Goal: Transaction & Acquisition: Purchase product/service

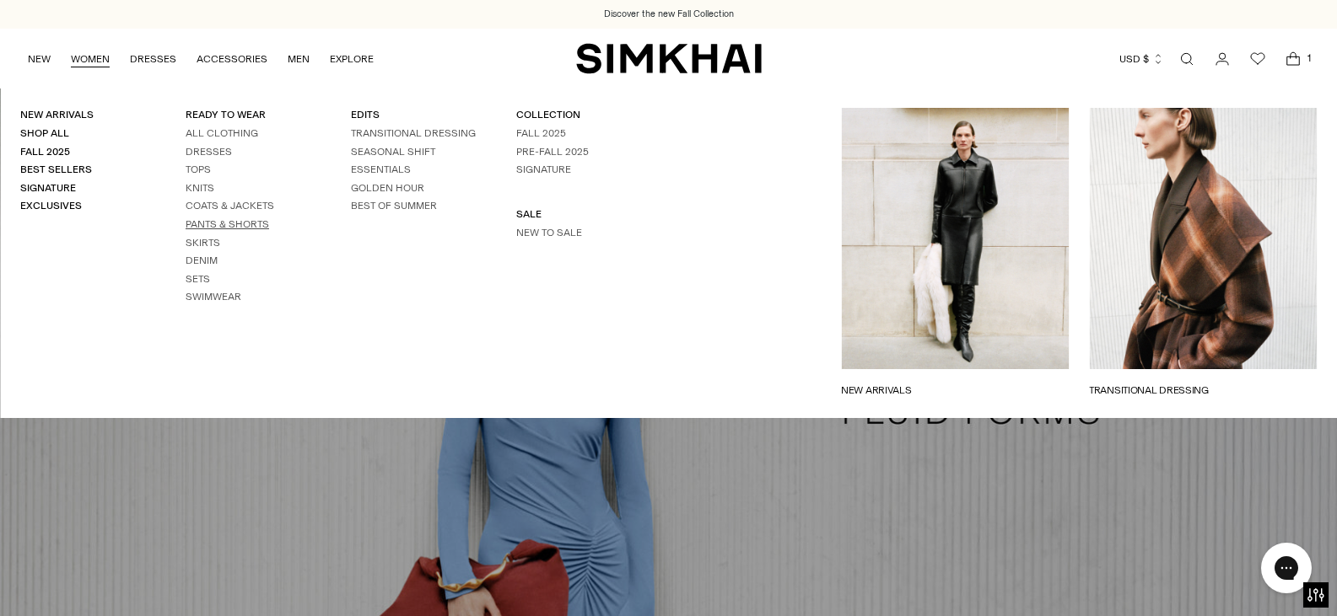
click at [203, 223] on link "Pants & Shorts" at bounding box center [227, 224] width 83 height 12
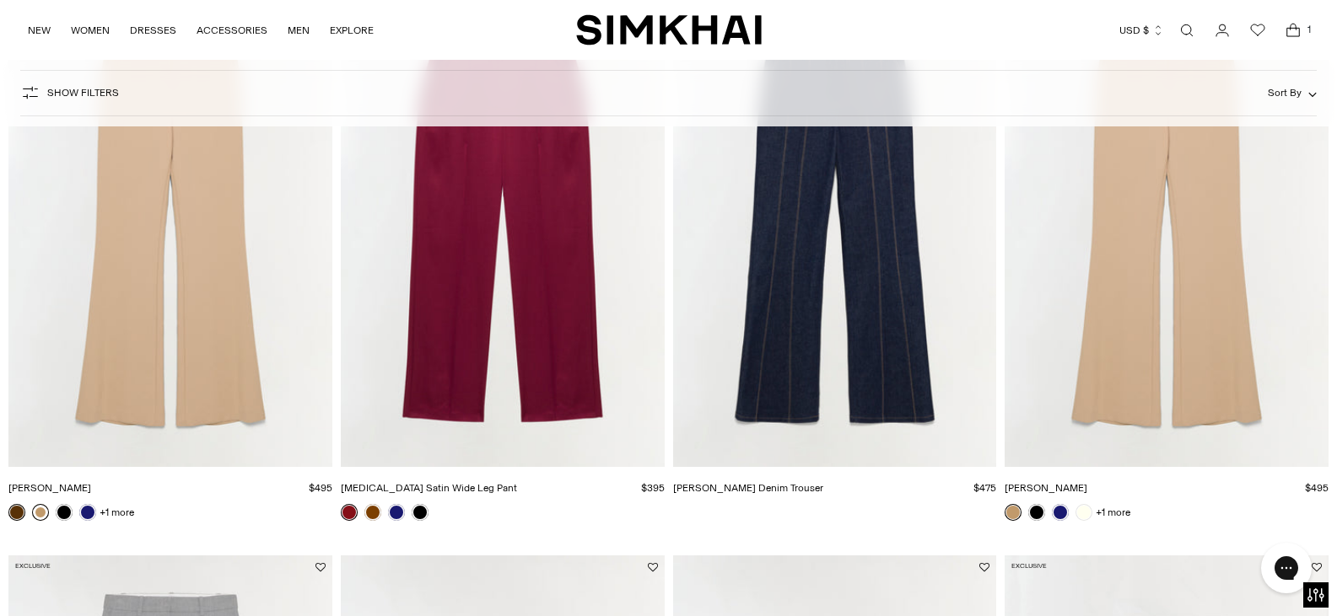
click at [40, 511] on link at bounding box center [40, 512] width 17 height 17
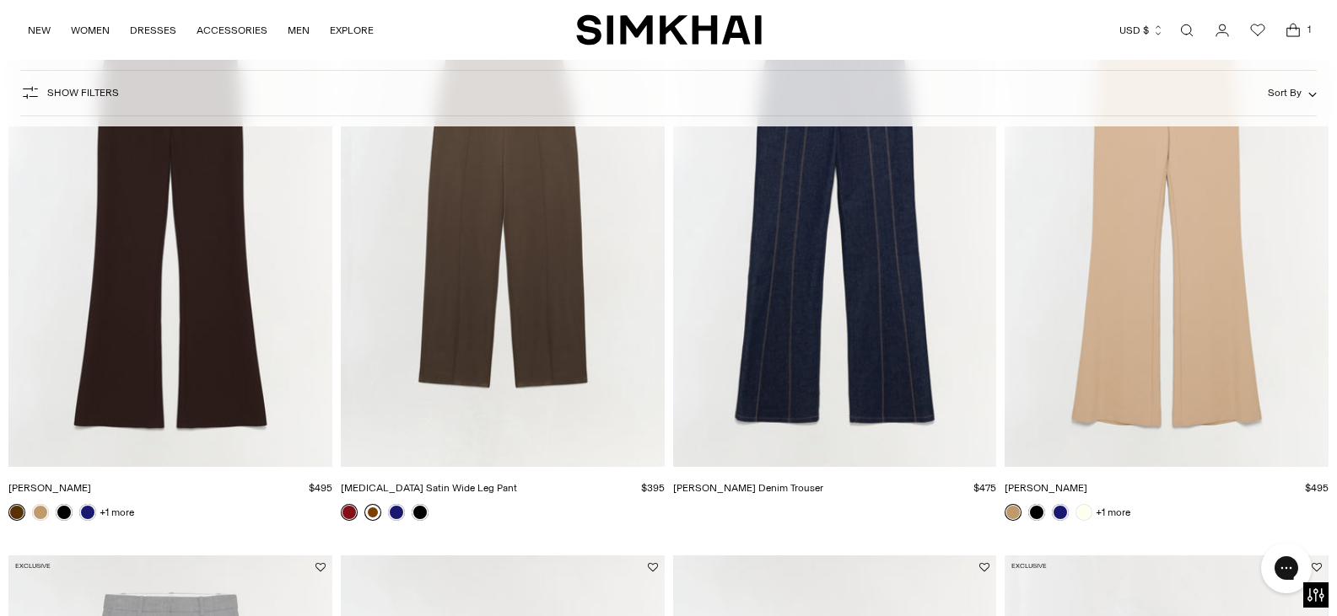
click at [374, 511] on link at bounding box center [372, 512] width 17 height 17
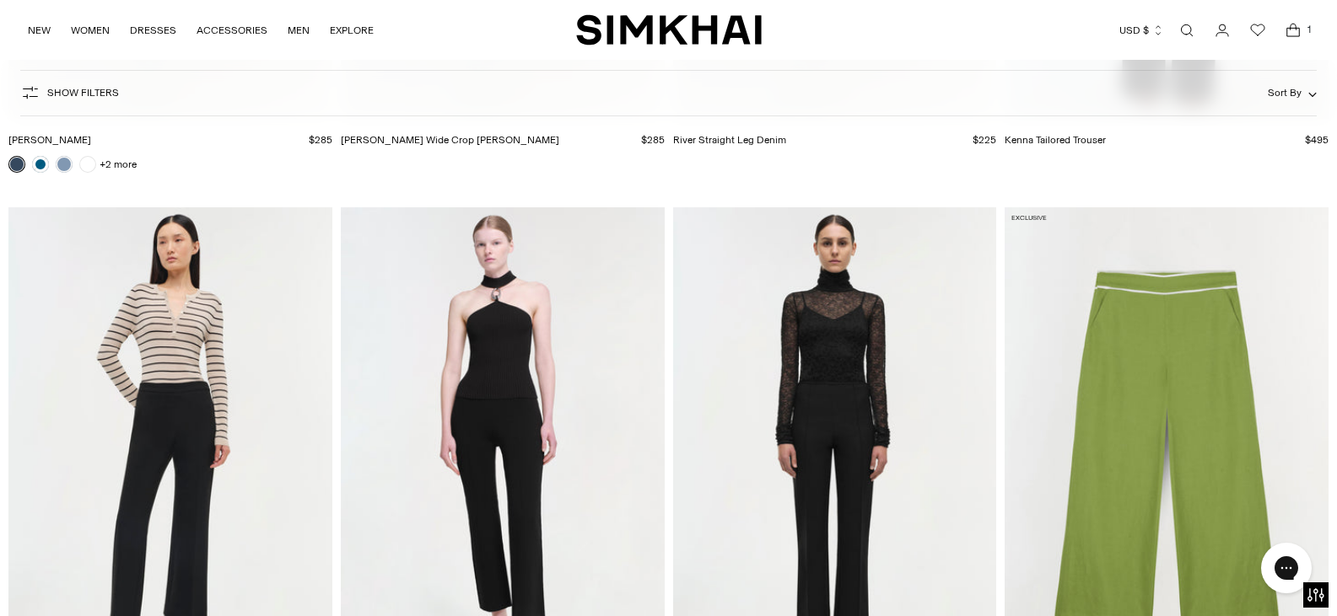
scroll to position [6822, 0]
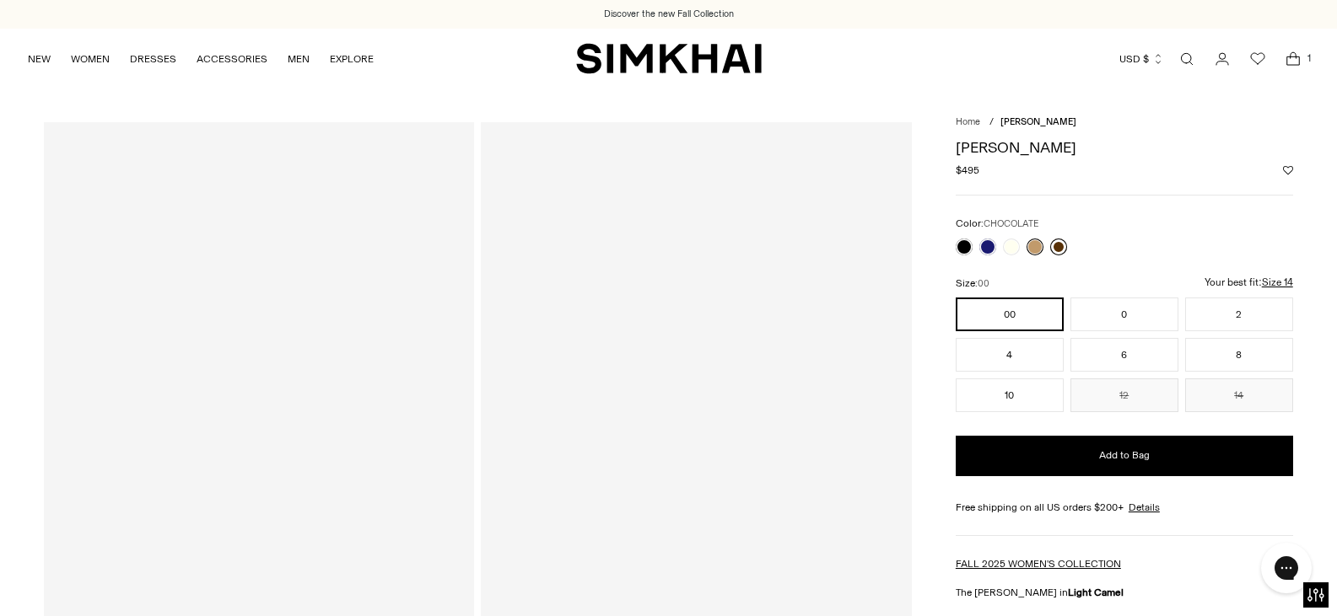
click at [1056, 247] on link at bounding box center [1058, 247] width 17 height 17
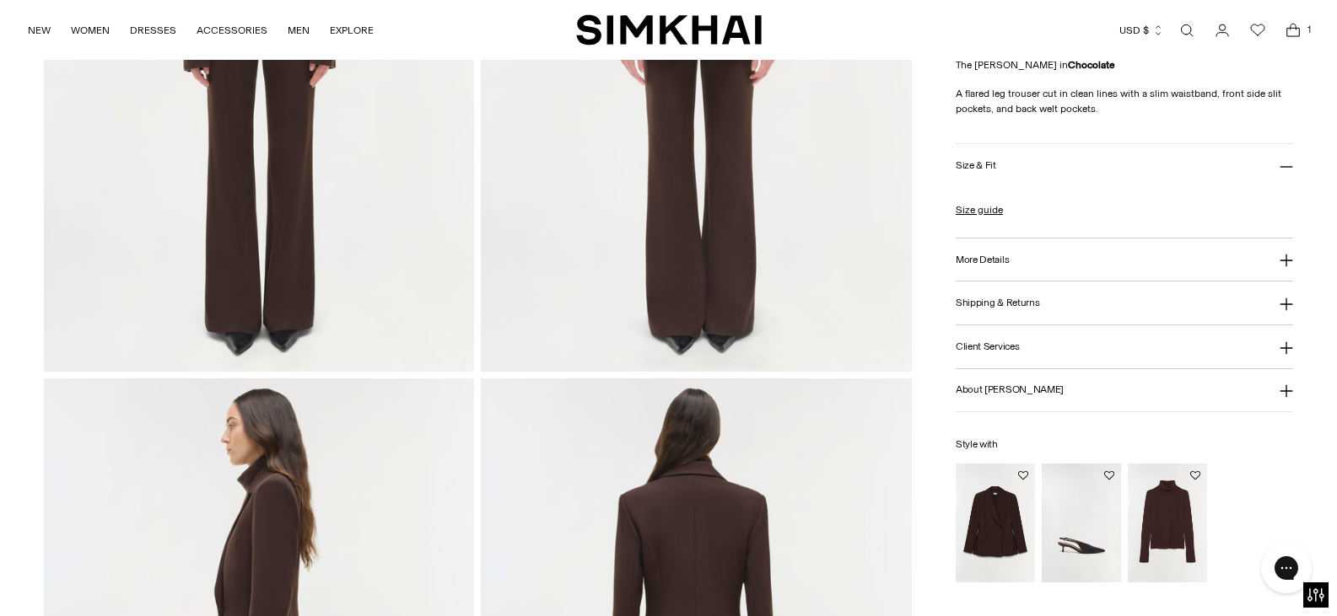
scroll to position [1181, 0]
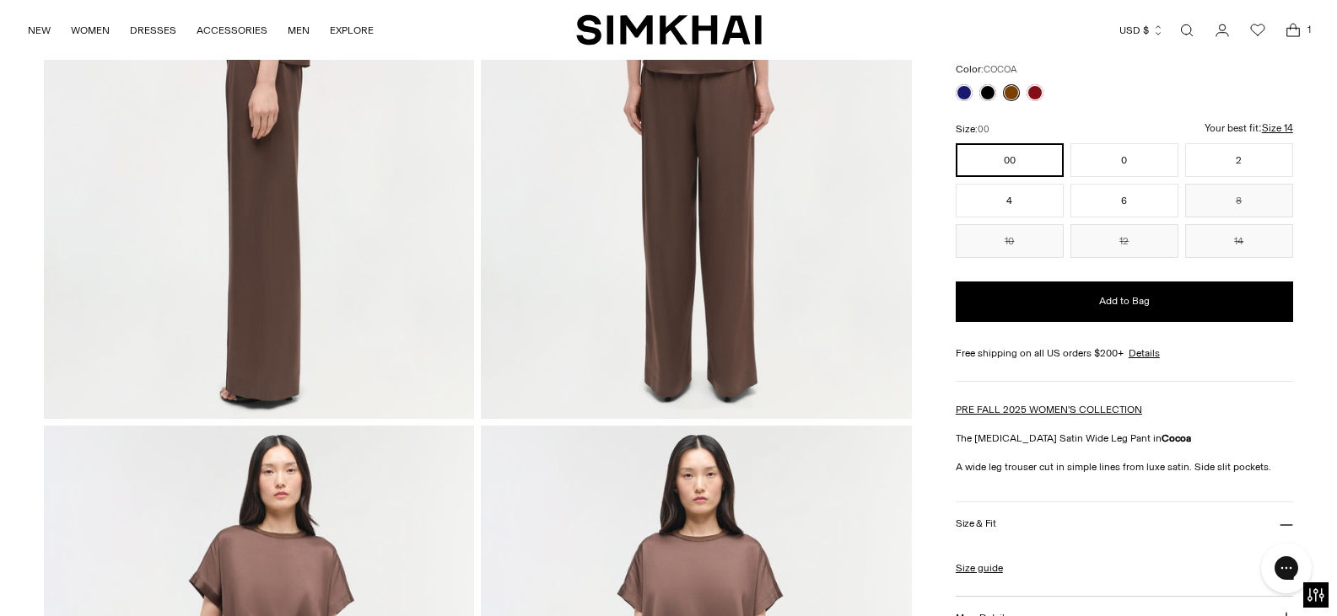
scroll to position [1012, 0]
